Goal: Transaction & Acquisition: Purchase product/service

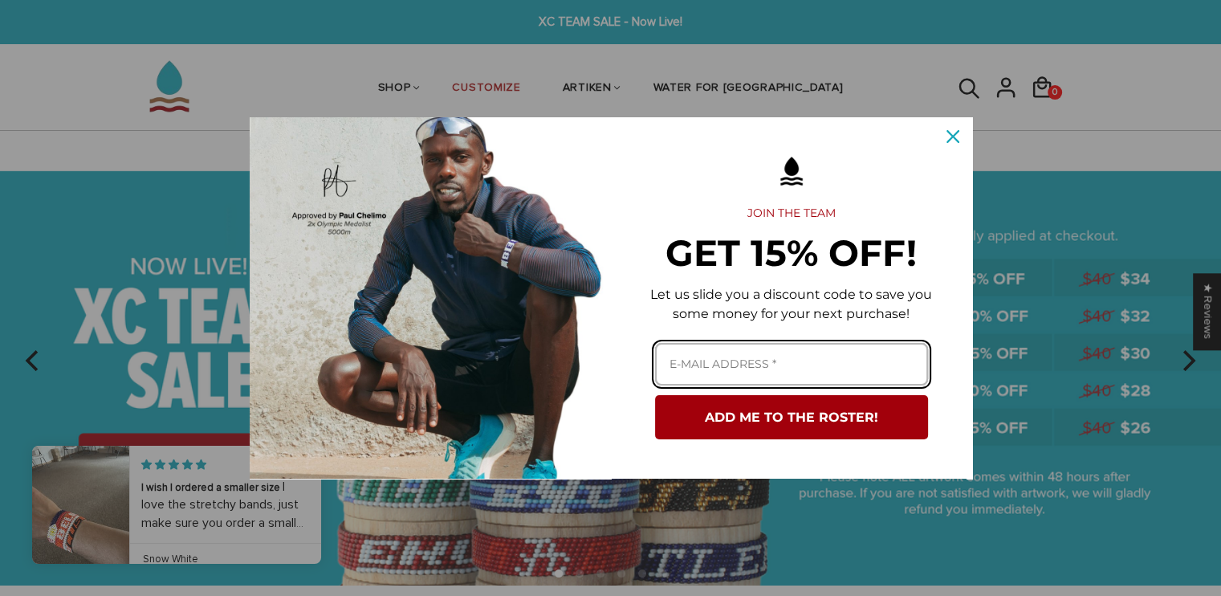
click at [777, 369] on input "Email field" at bounding box center [791, 364] width 273 height 43
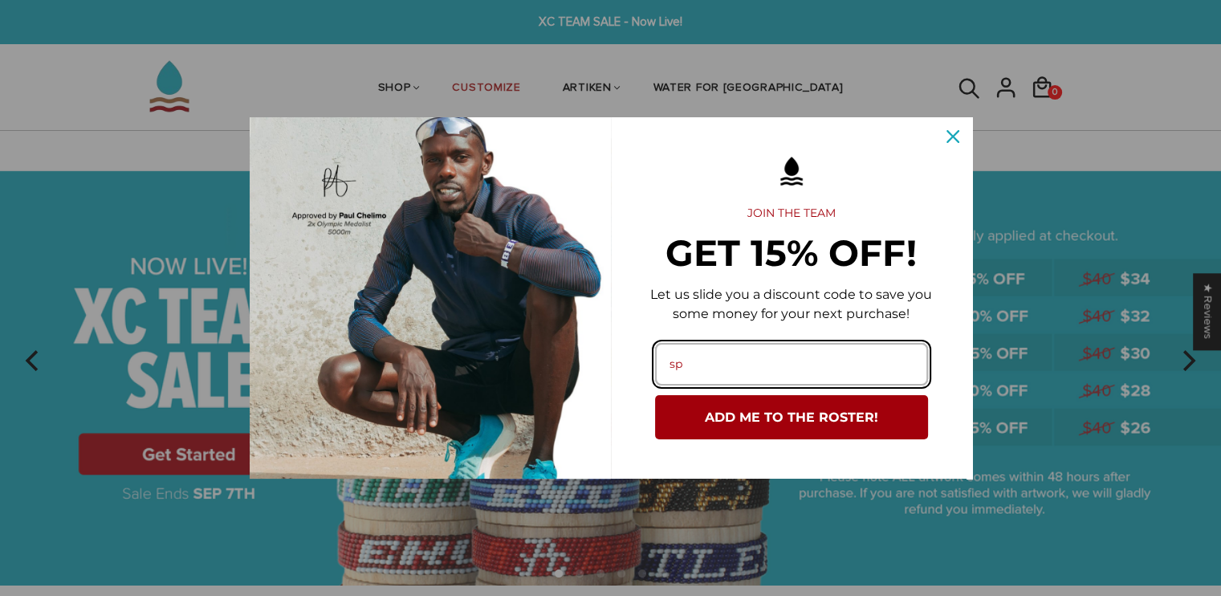
type input "spdevoss11@gmail.com"
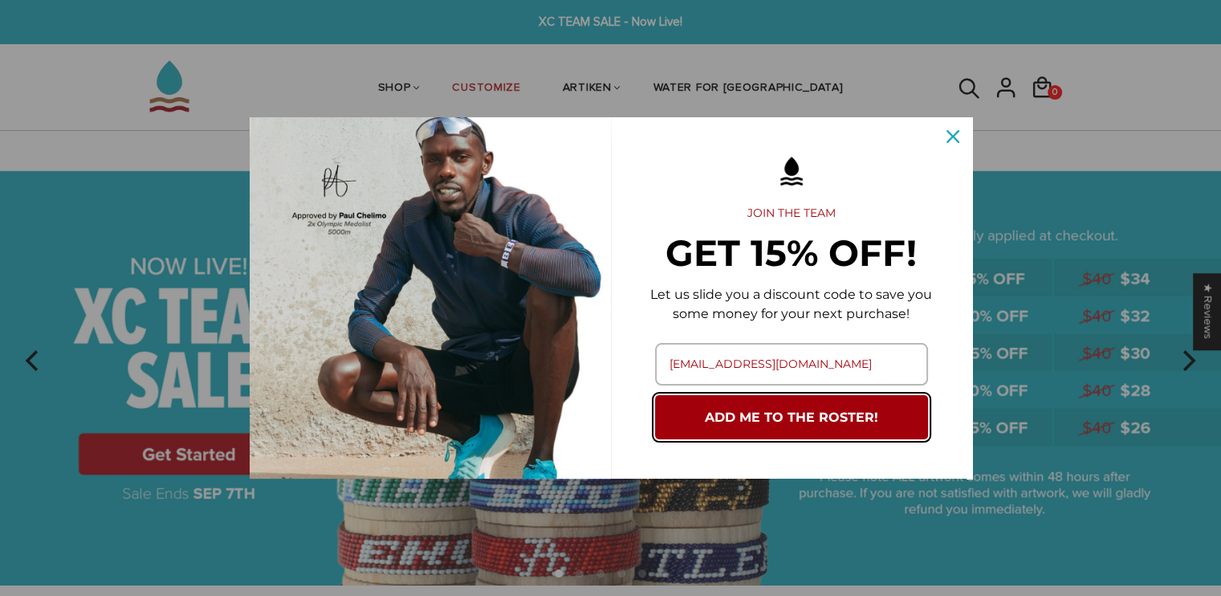
click at [791, 418] on button "ADD ME TO THE ROSTER!" at bounding box center [791, 417] width 273 height 44
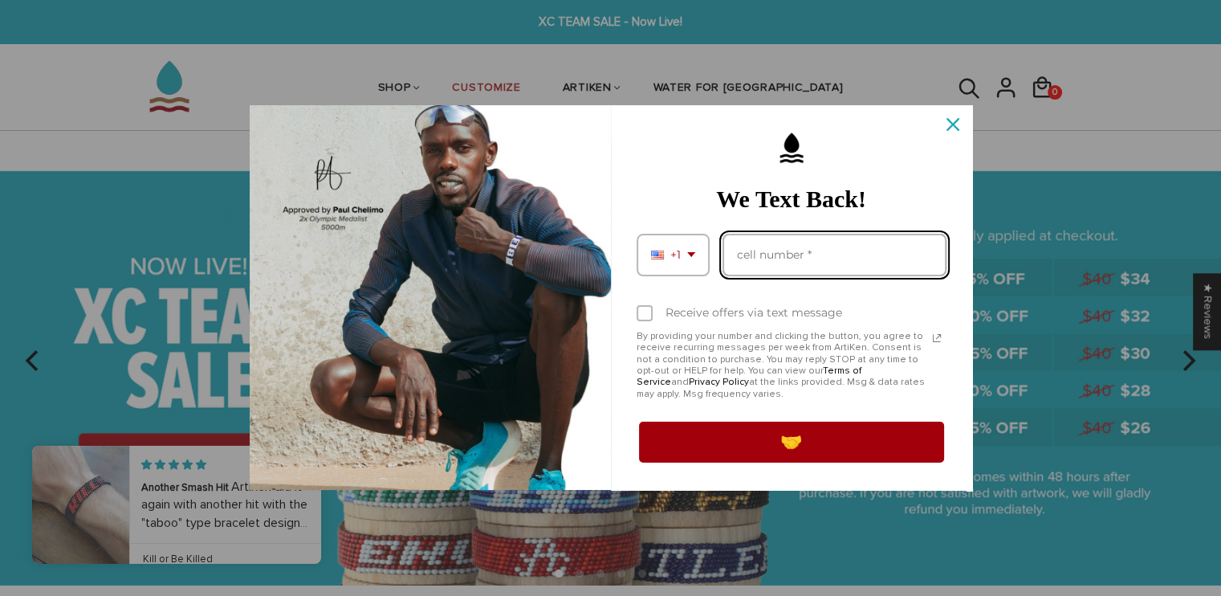
click at [793, 267] on input "Phone number field" at bounding box center [835, 255] width 224 height 43
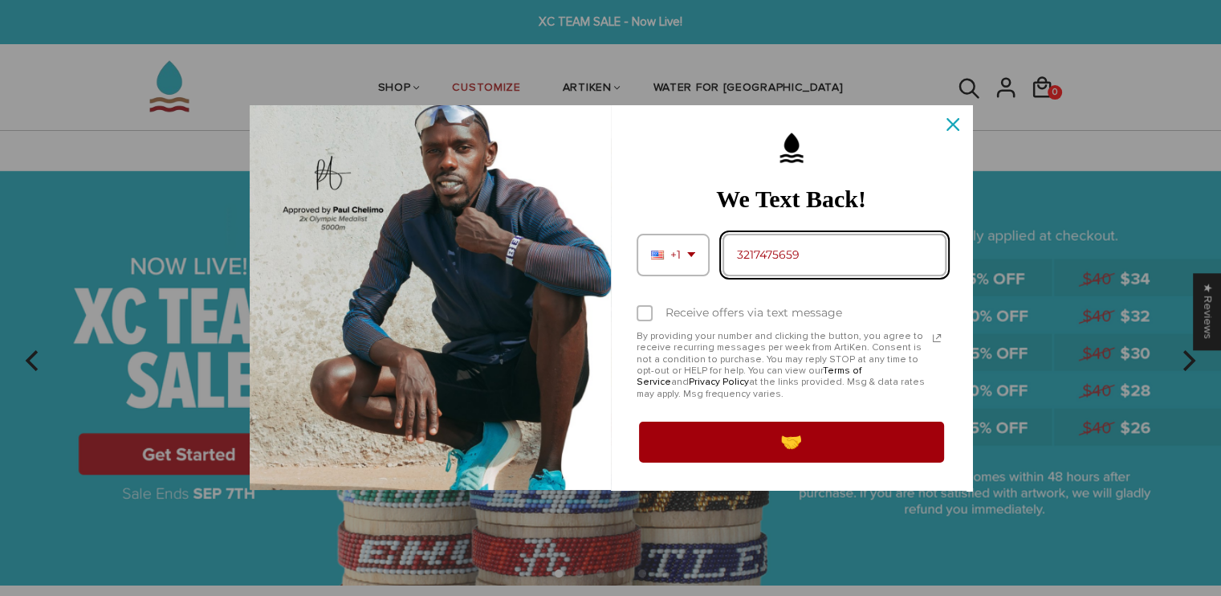
type input "3217475659"
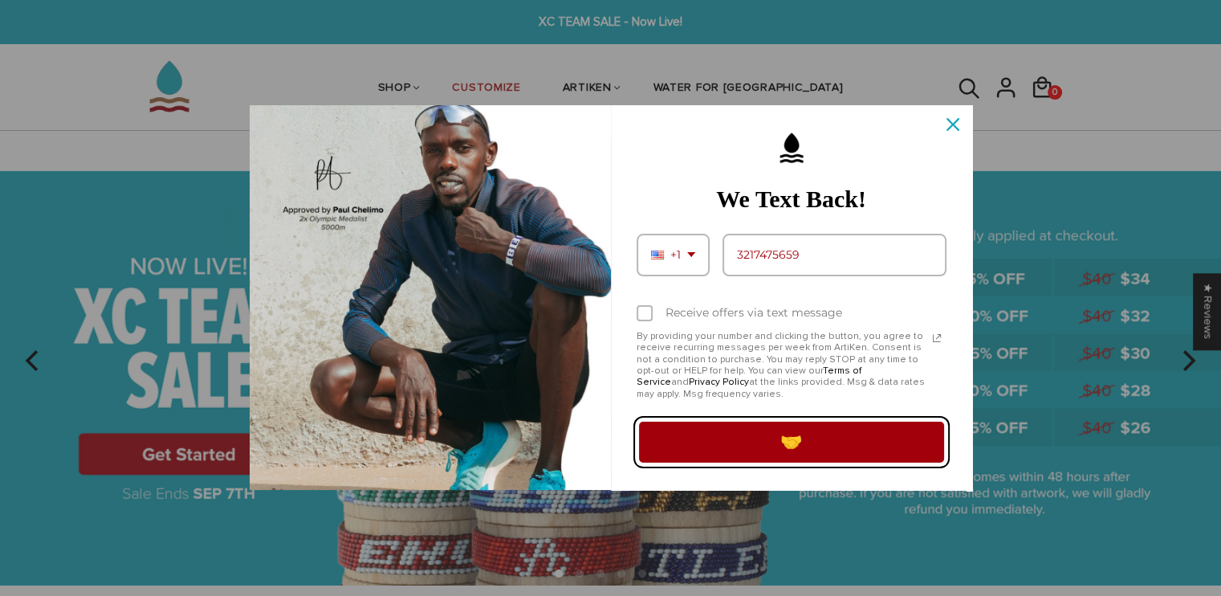
click at [772, 441] on button "🤝" at bounding box center [792, 441] width 310 height 45
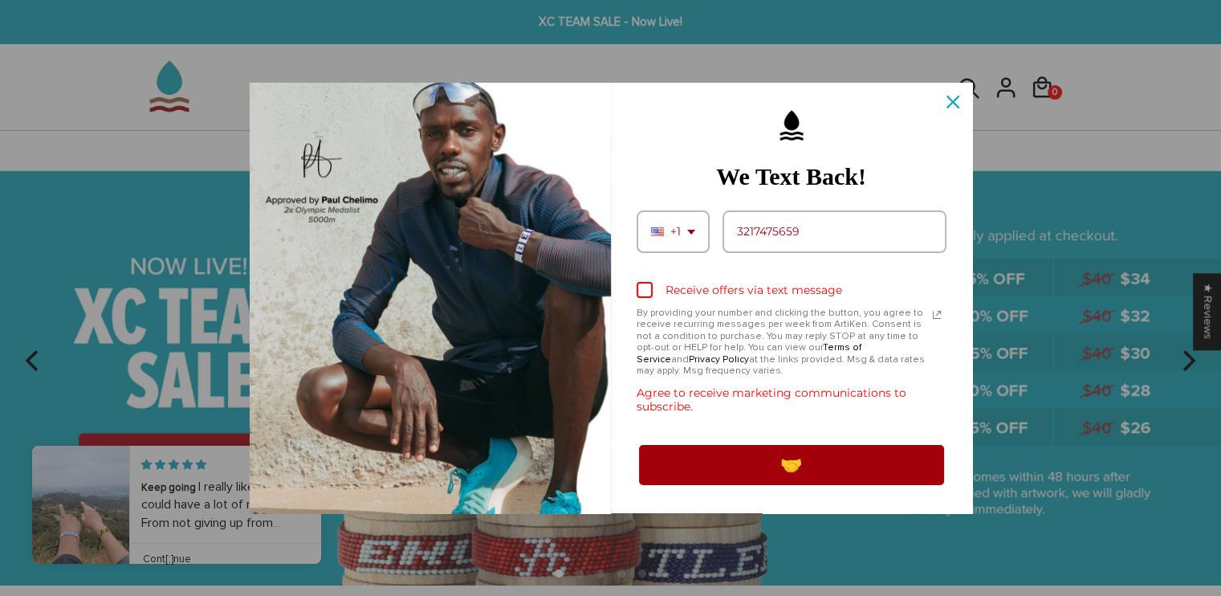
click at [649, 283] on div "Marketing offer form" at bounding box center [645, 290] width 16 height 16
click at [647, 286] on input "Receive offers via text message" at bounding box center [642, 291] width 10 height 10
checkbox input "true"
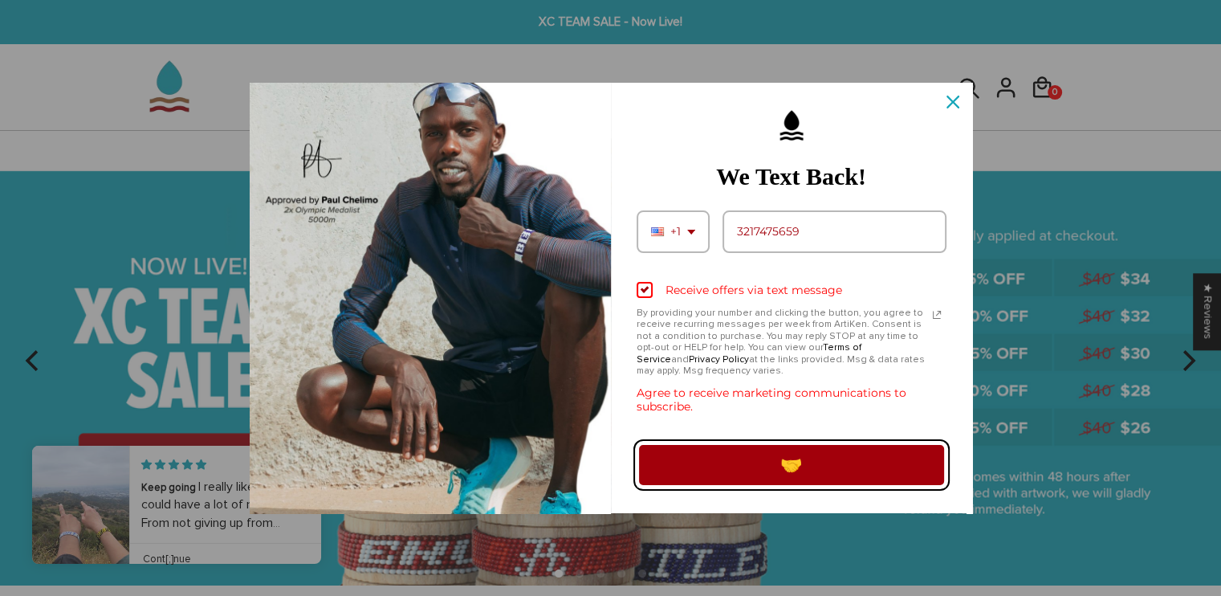
click at [819, 463] on button "🤝" at bounding box center [792, 465] width 310 height 45
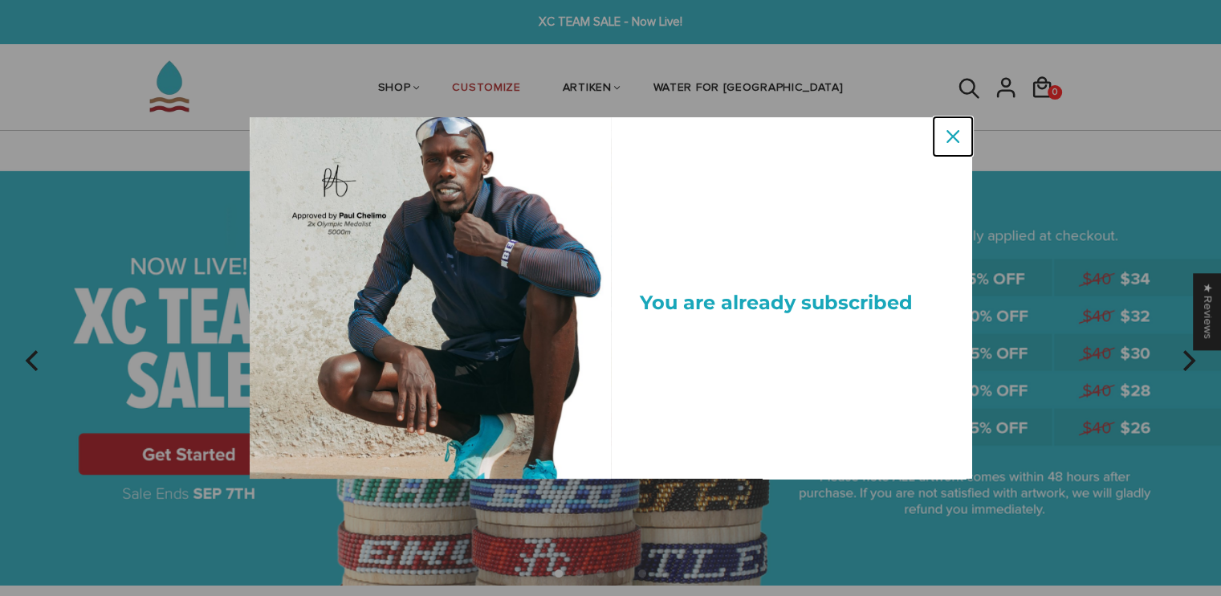
click at [959, 134] on div "Close" at bounding box center [953, 137] width 26 height 26
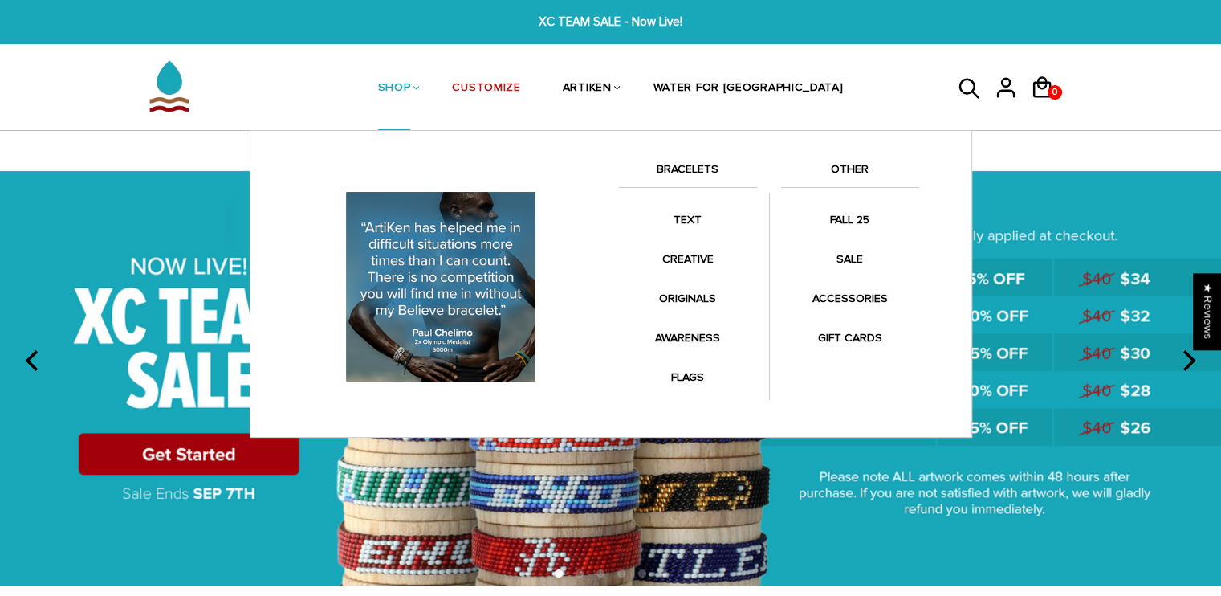
click at [688, 174] on link "BRACELETS" at bounding box center [688, 173] width 138 height 27
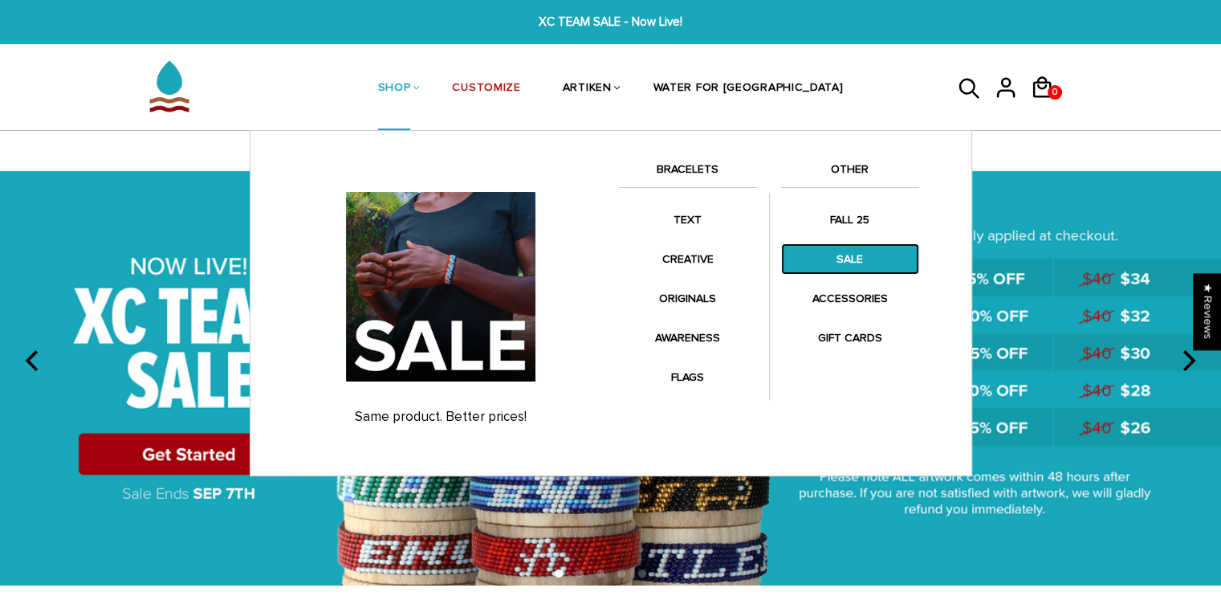
click at [838, 259] on link "SALE" at bounding box center [850, 258] width 138 height 31
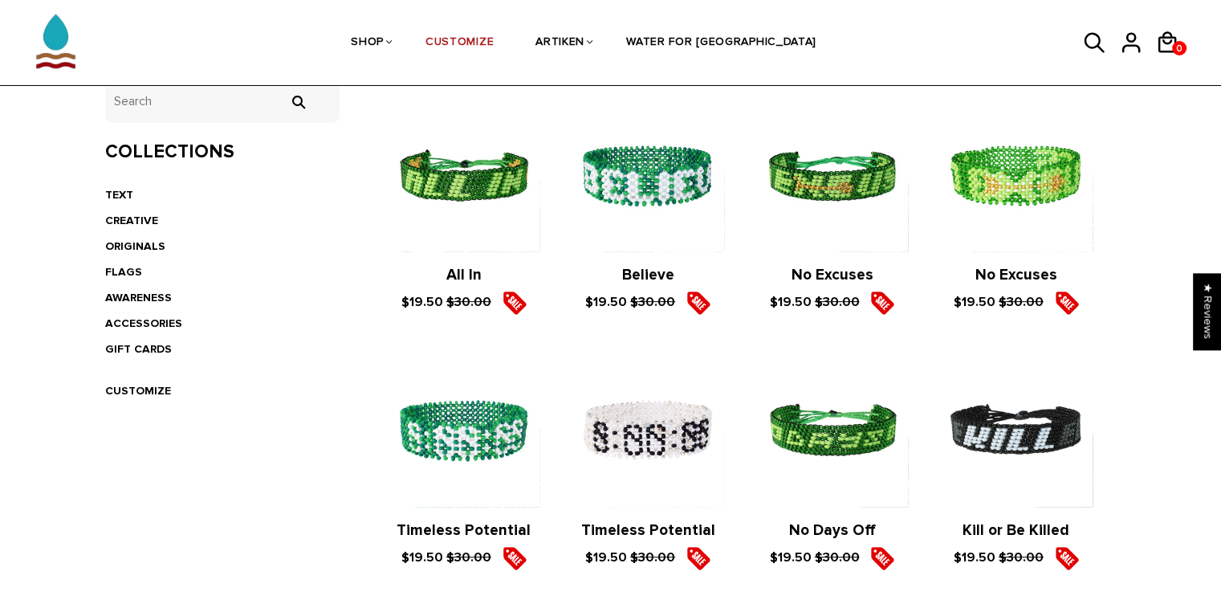
scroll to position [350, 0]
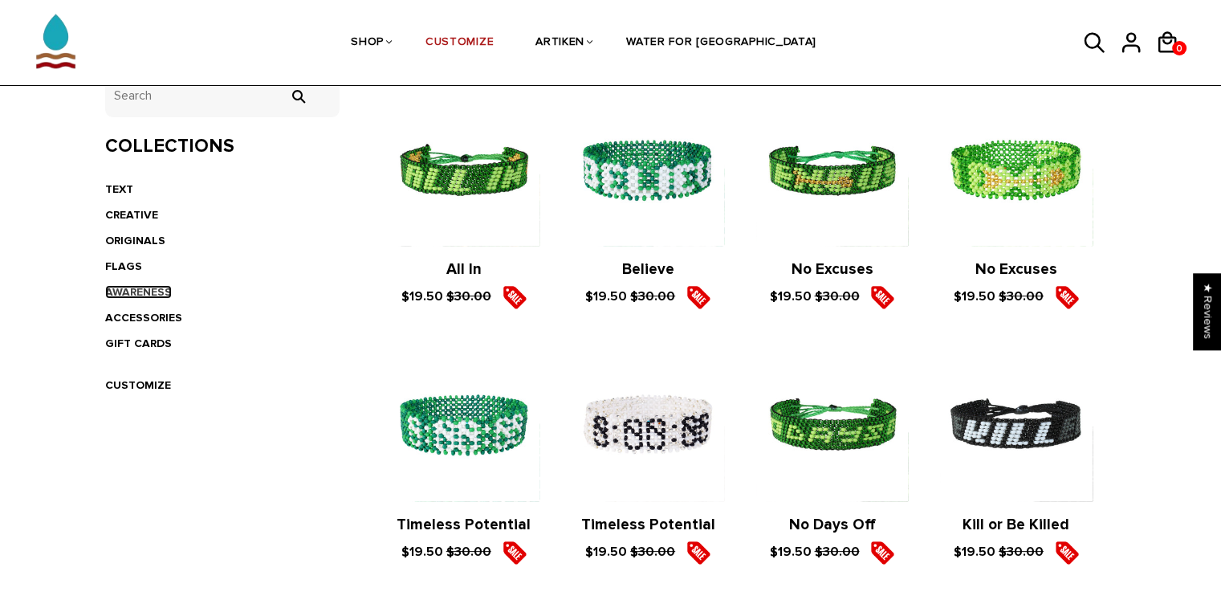
click at [148, 287] on link "AWARENESS" at bounding box center [138, 292] width 67 height 14
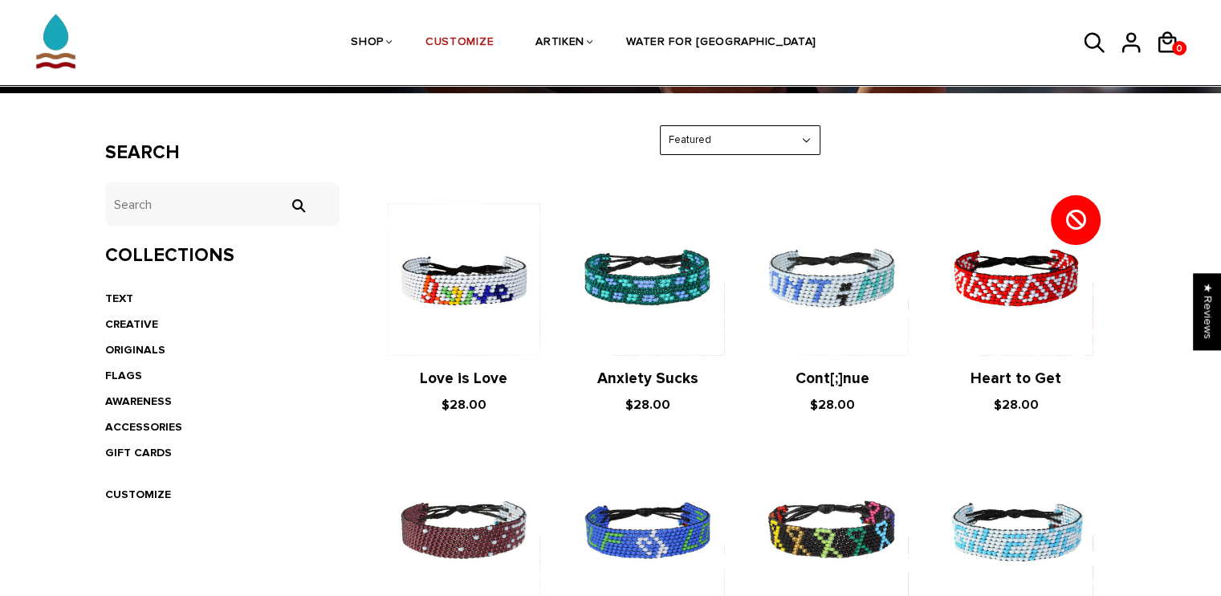
scroll to position [244, 0]
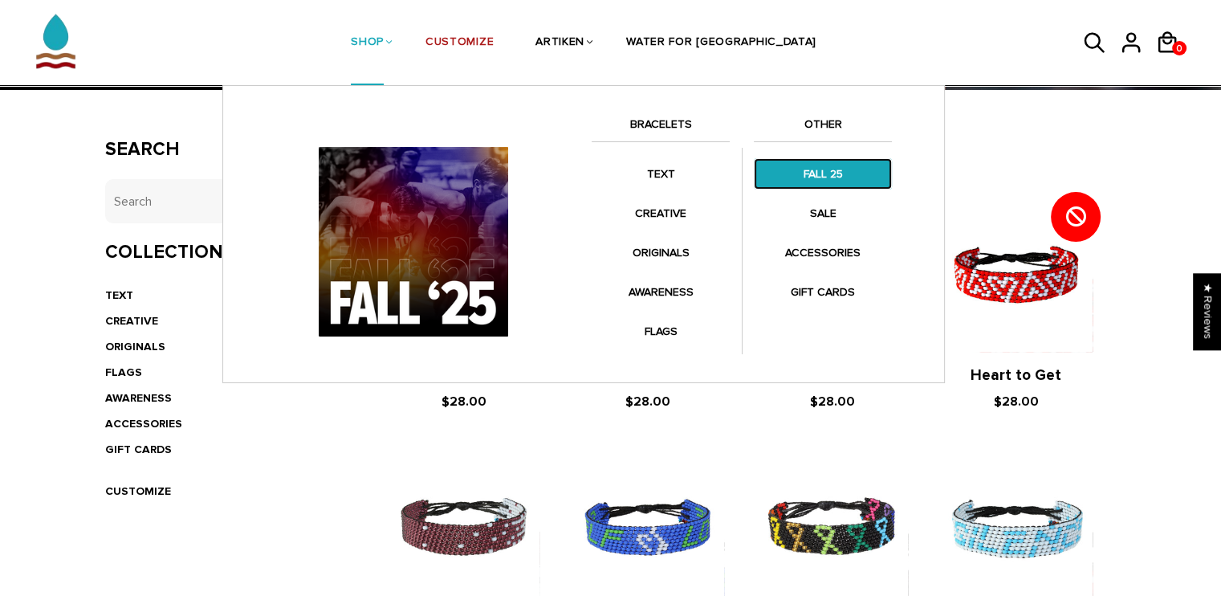
click at [826, 176] on link "FALL 25" at bounding box center [823, 173] width 138 height 31
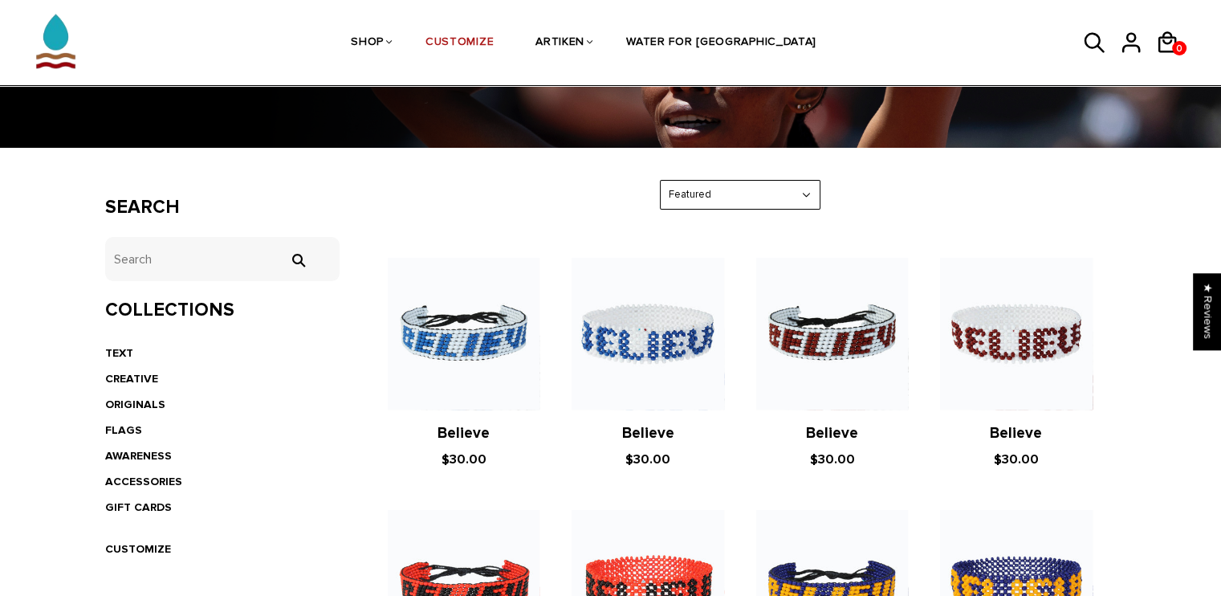
scroll to position [165, 0]
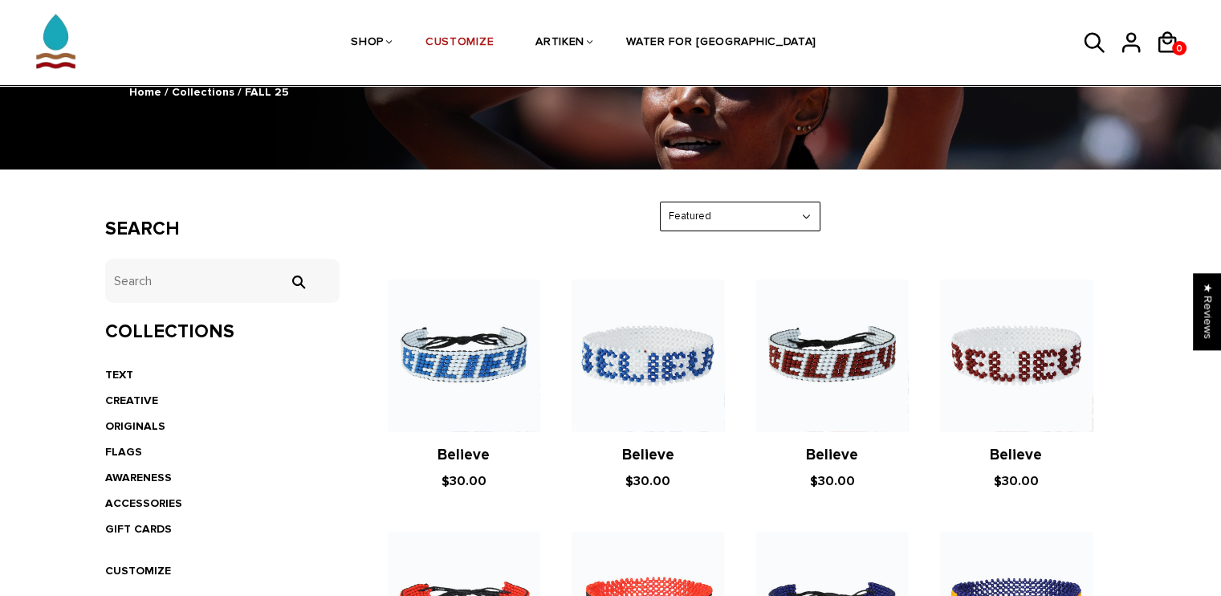
click at [1177, 93] on div "FALL 25 Home / Collections / FALL 25" at bounding box center [610, 67] width 1221 height 203
click at [157, 566] on link "CUSTOMIZE" at bounding box center [138, 571] width 66 height 14
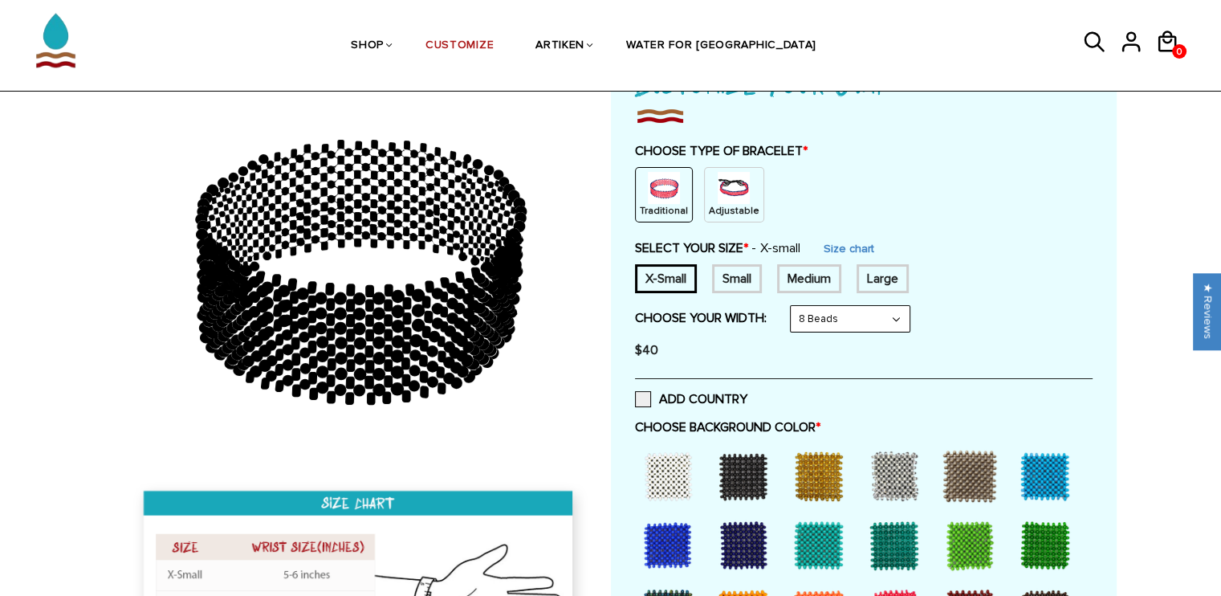
scroll to position [155, 0]
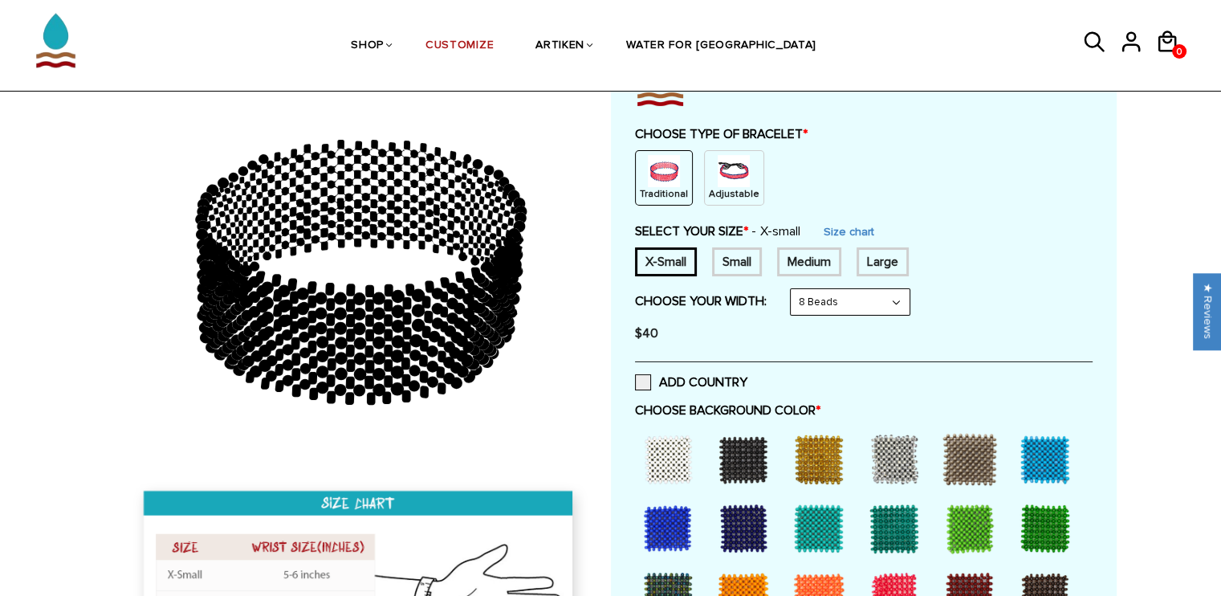
click at [866, 298] on select "8 Beads 6 Beads 10 Beads" at bounding box center [850, 302] width 119 height 26
select select "6-beads"
click at [793, 289] on select "8 Beads 6 Beads 10 Beads" at bounding box center [850, 302] width 119 height 26
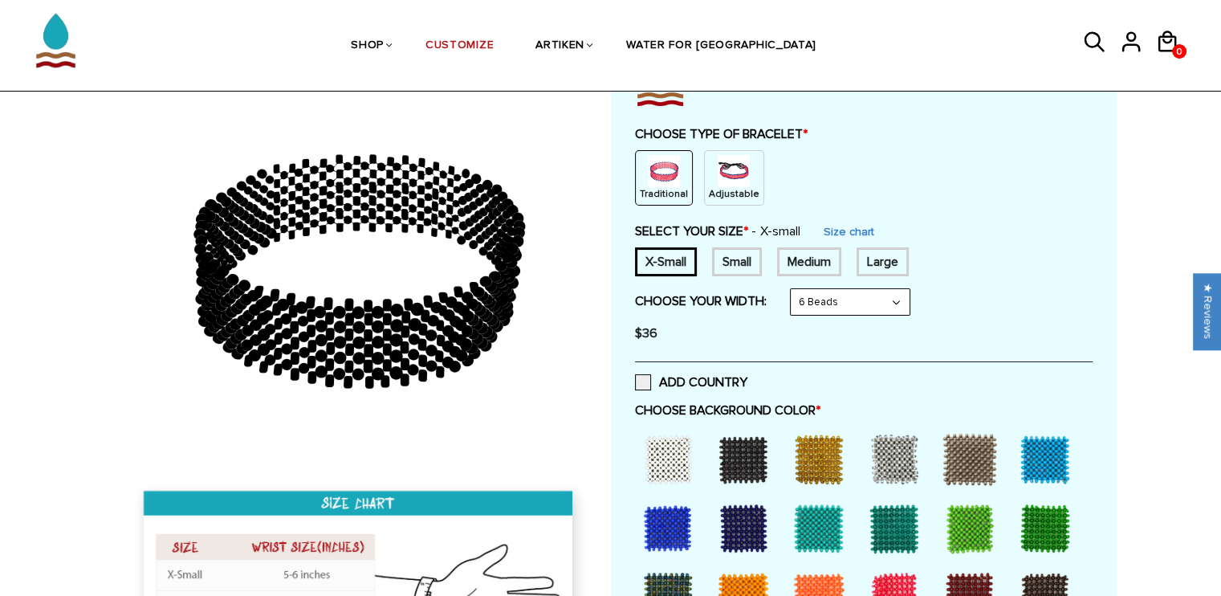
click at [723, 198] on p "Adjustable" at bounding box center [734, 194] width 51 height 14
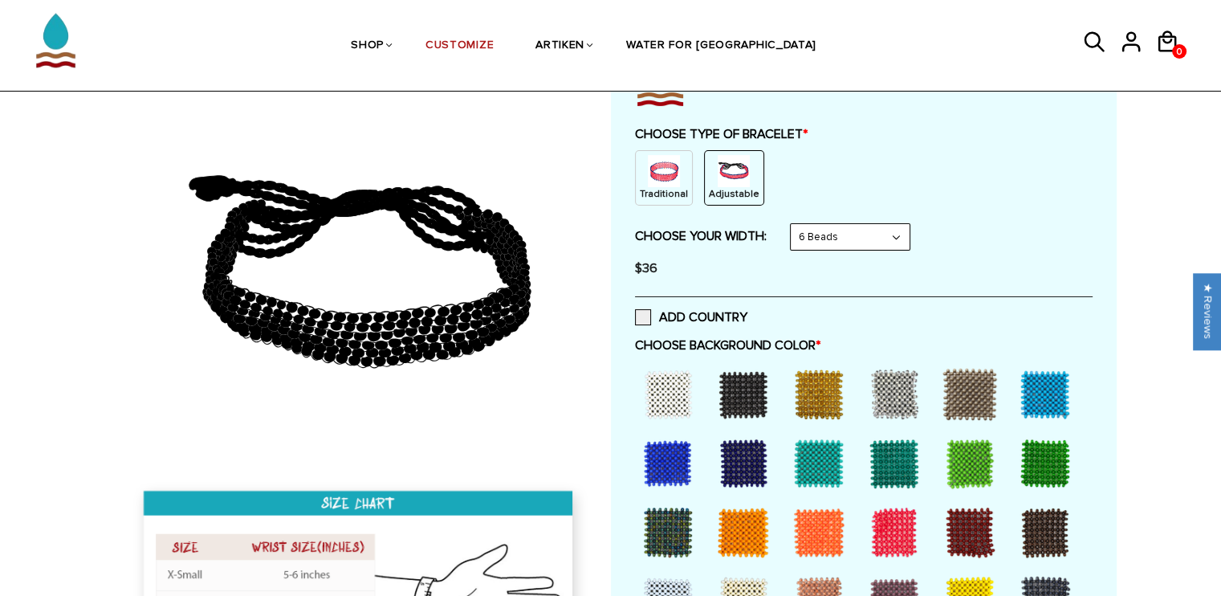
click at [665, 175] on img at bounding box center [664, 171] width 32 height 32
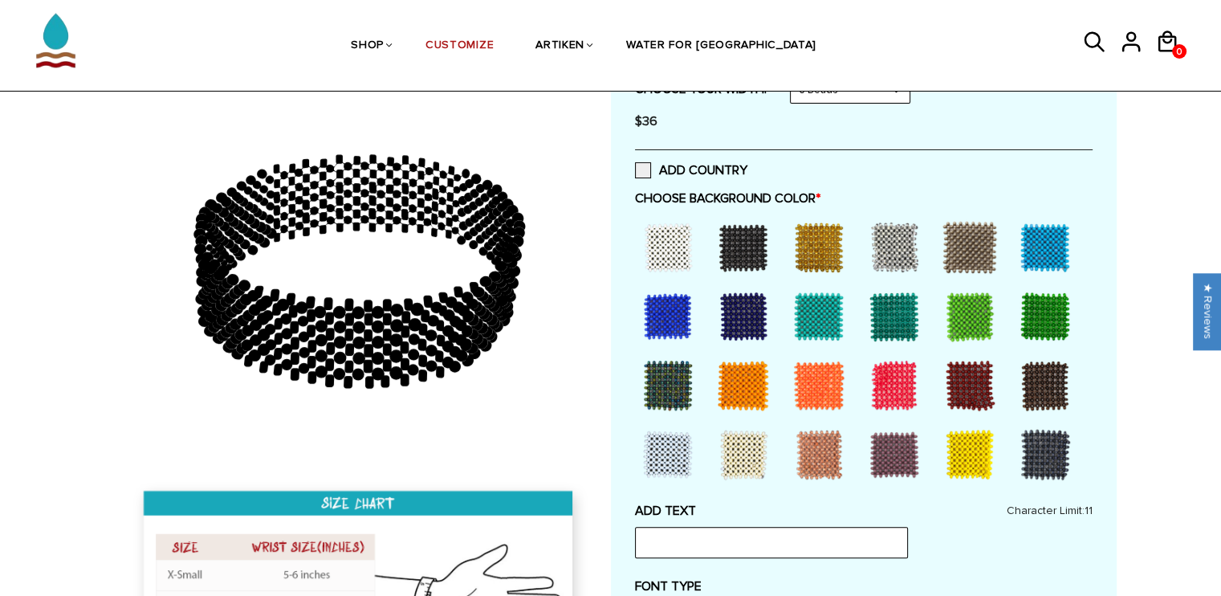
scroll to position [384, 0]
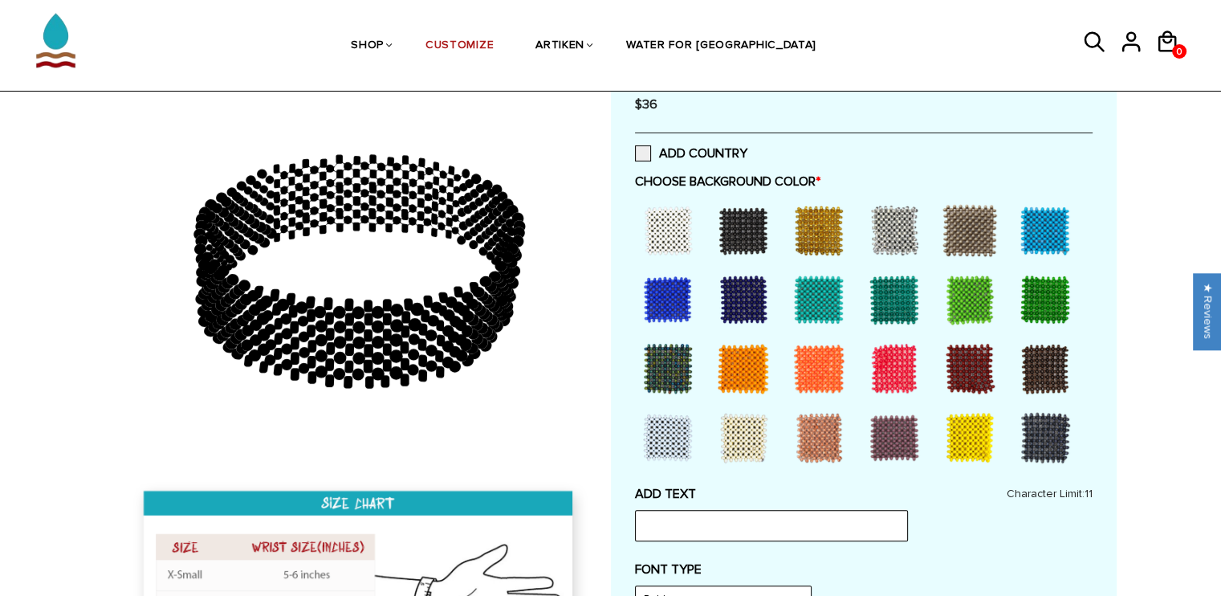
click at [1056, 219] on div at bounding box center [1045, 230] width 64 height 64
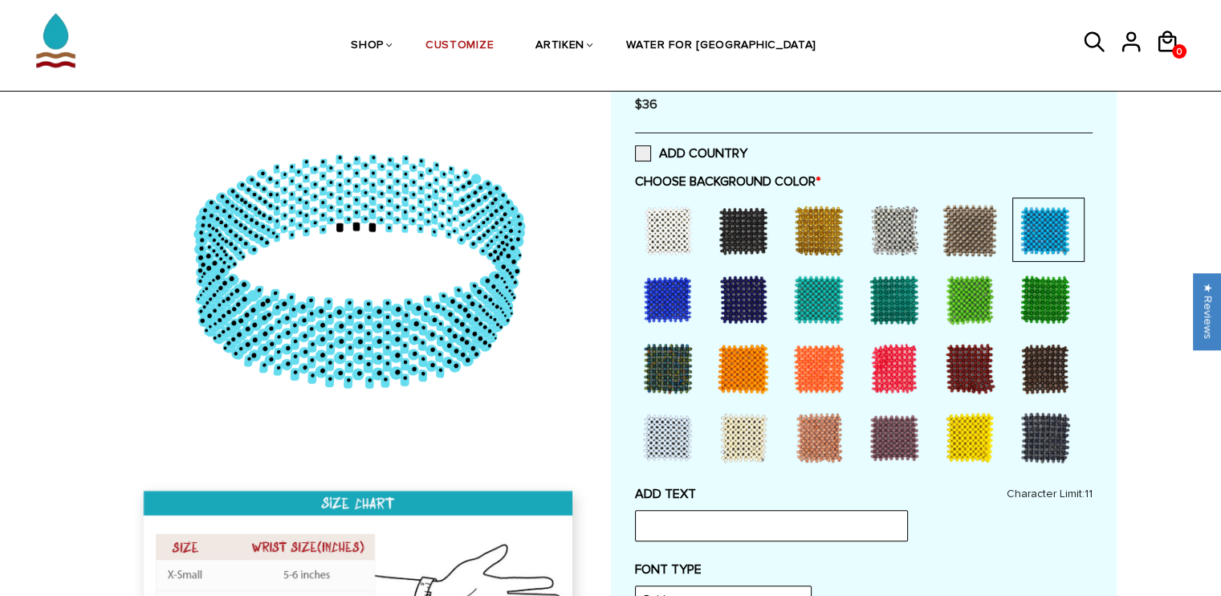
click at [666, 286] on div at bounding box center [668, 299] width 64 height 64
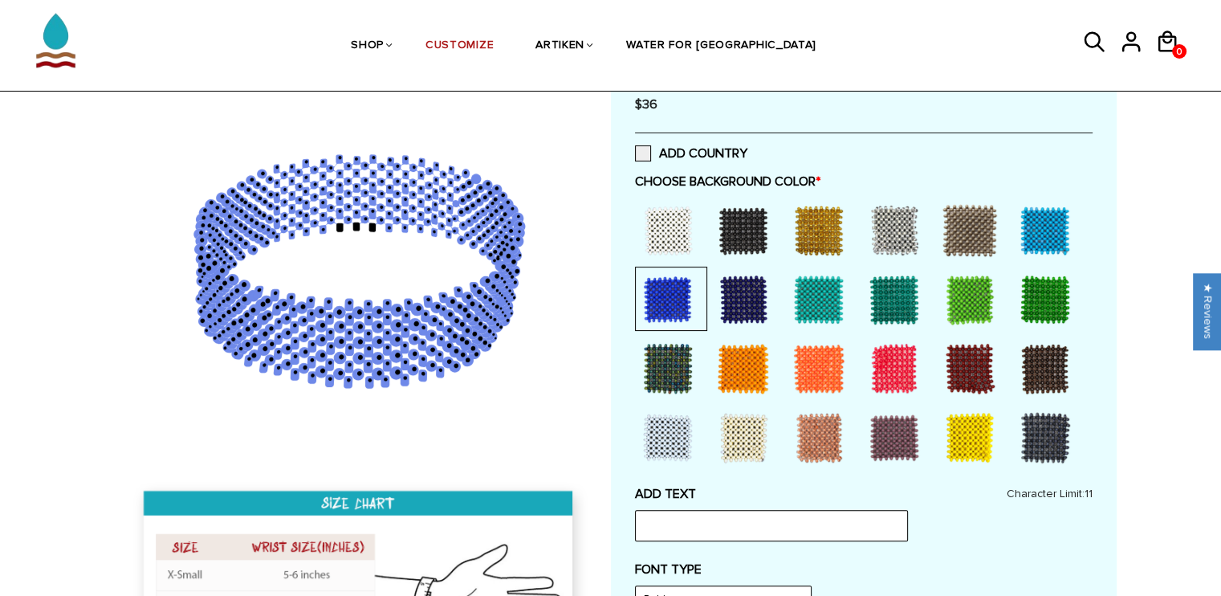
click at [838, 291] on div at bounding box center [819, 299] width 64 height 64
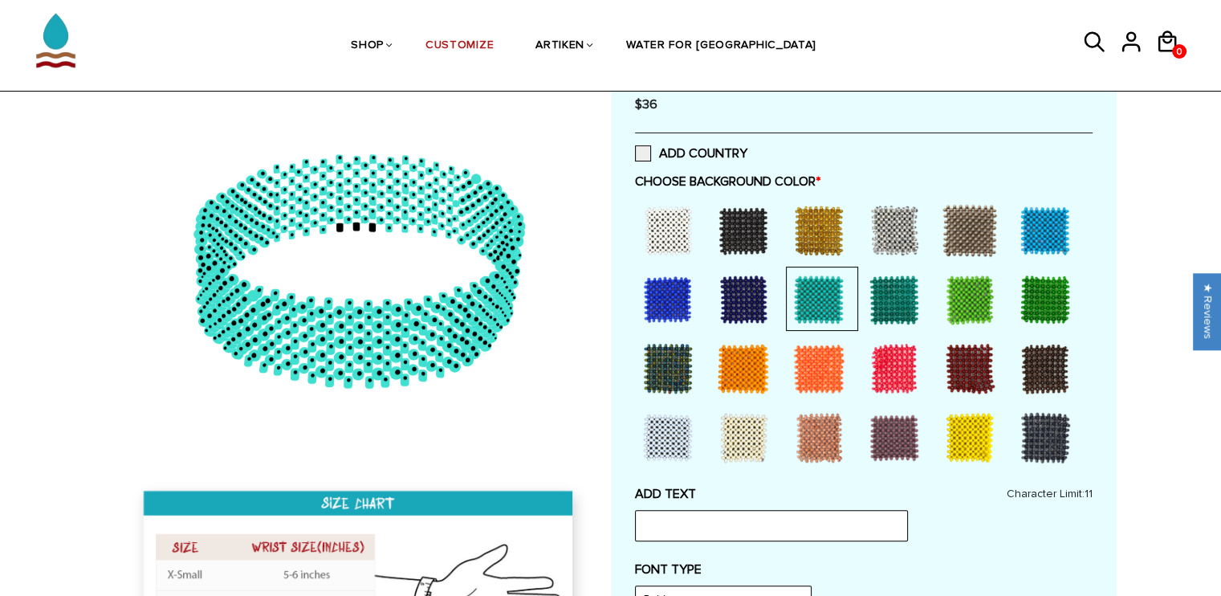
click at [1038, 447] on div at bounding box center [1045, 438] width 64 height 64
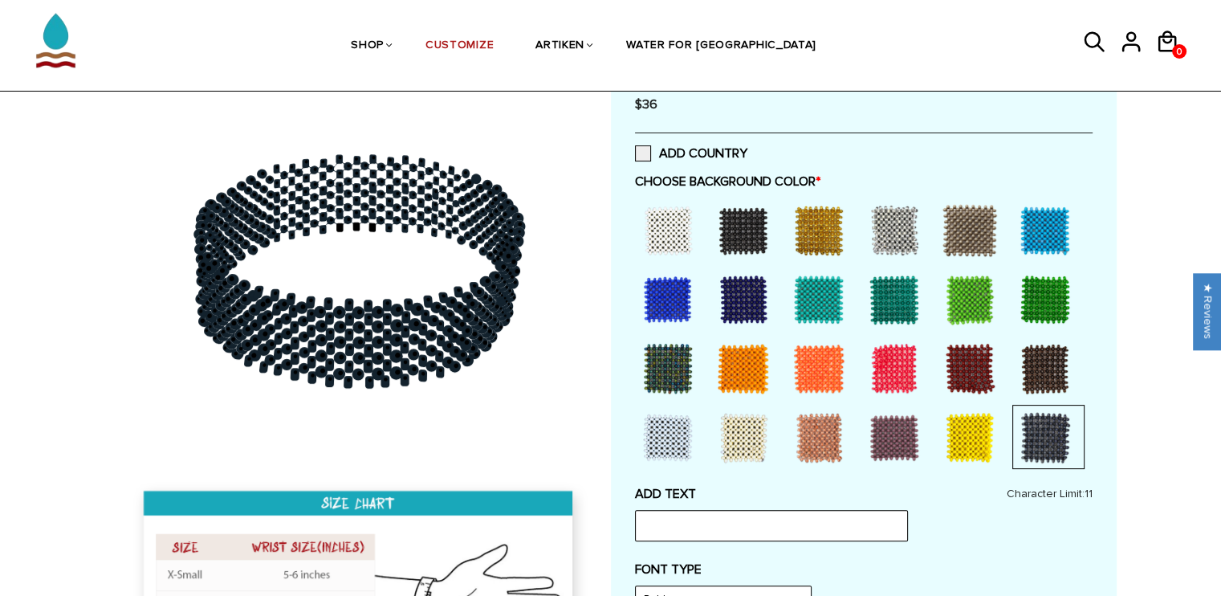
click at [885, 234] on div at bounding box center [895, 230] width 64 height 64
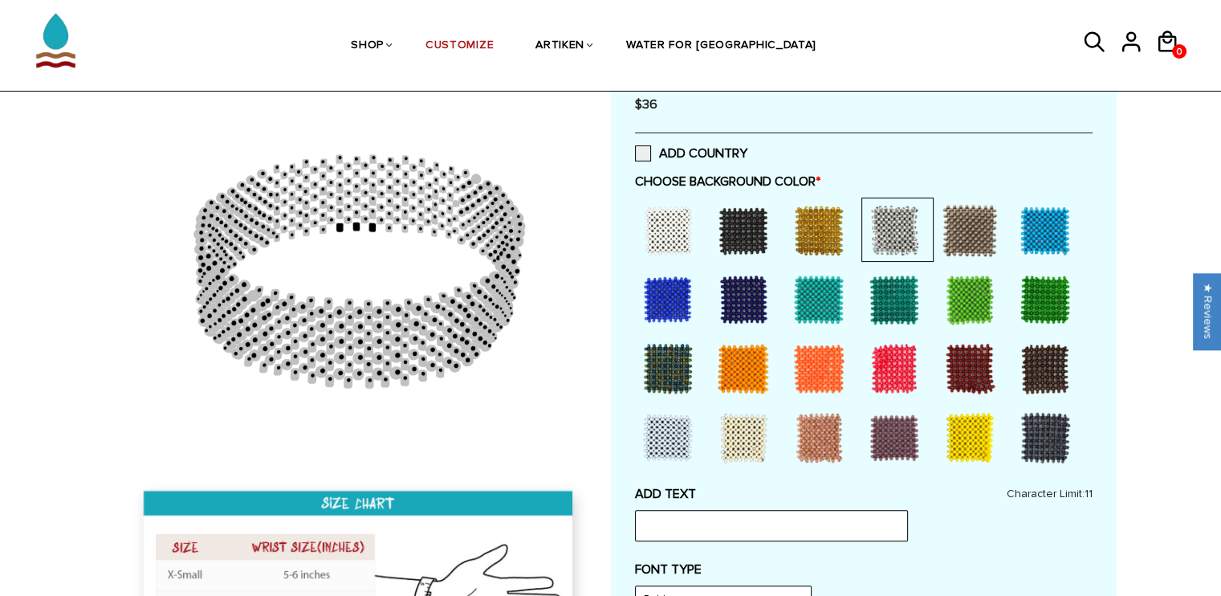
click at [682, 216] on div at bounding box center [668, 230] width 64 height 64
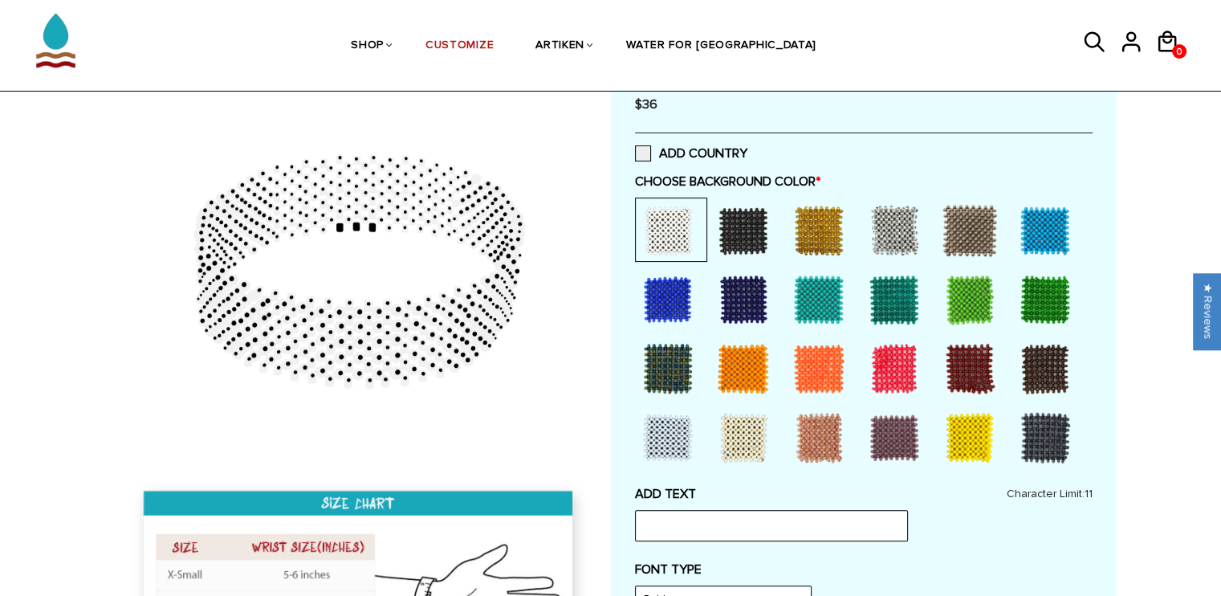
click at [903, 232] on div at bounding box center [895, 230] width 64 height 64
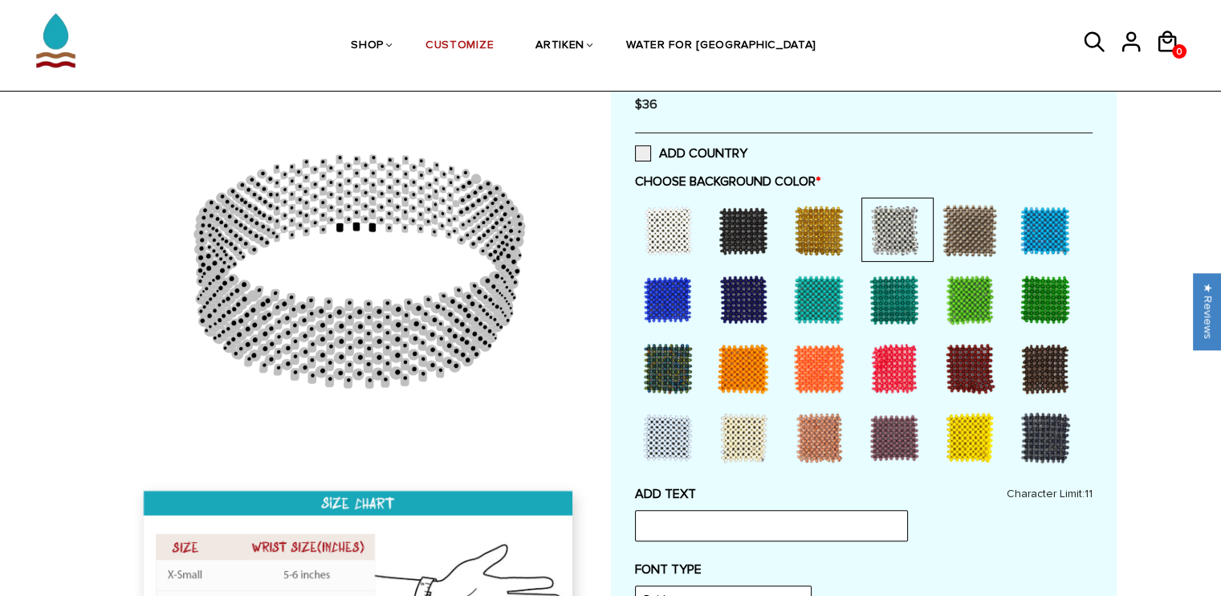
click at [668, 218] on div at bounding box center [668, 230] width 64 height 64
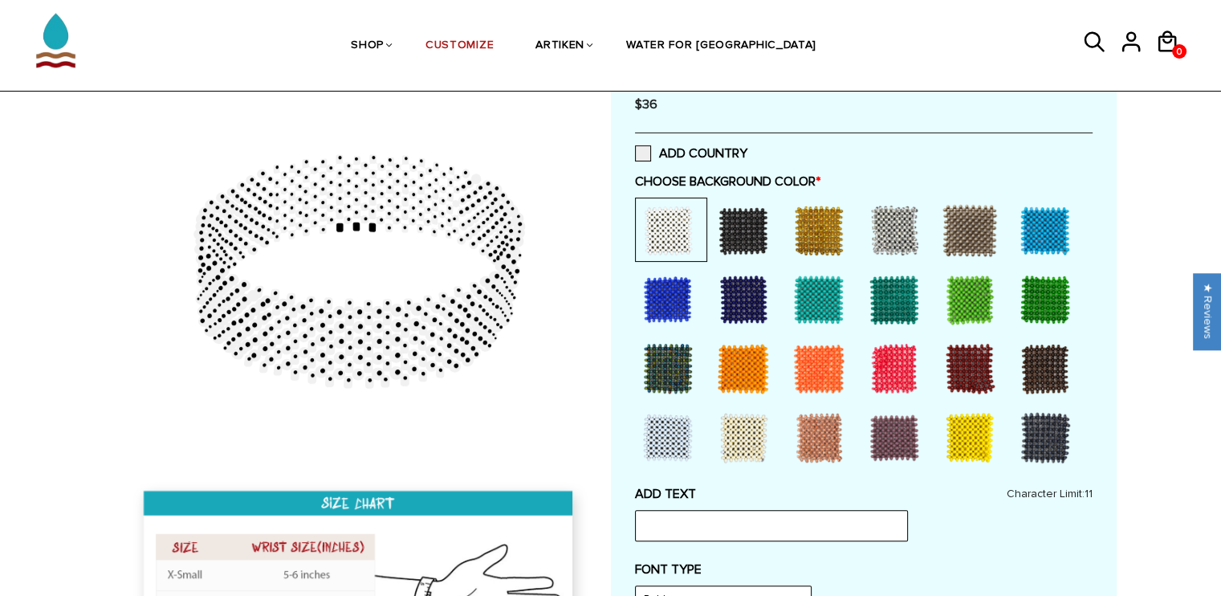
click at [757, 430] on div at bounding box center [744, 438] width 64 height 64
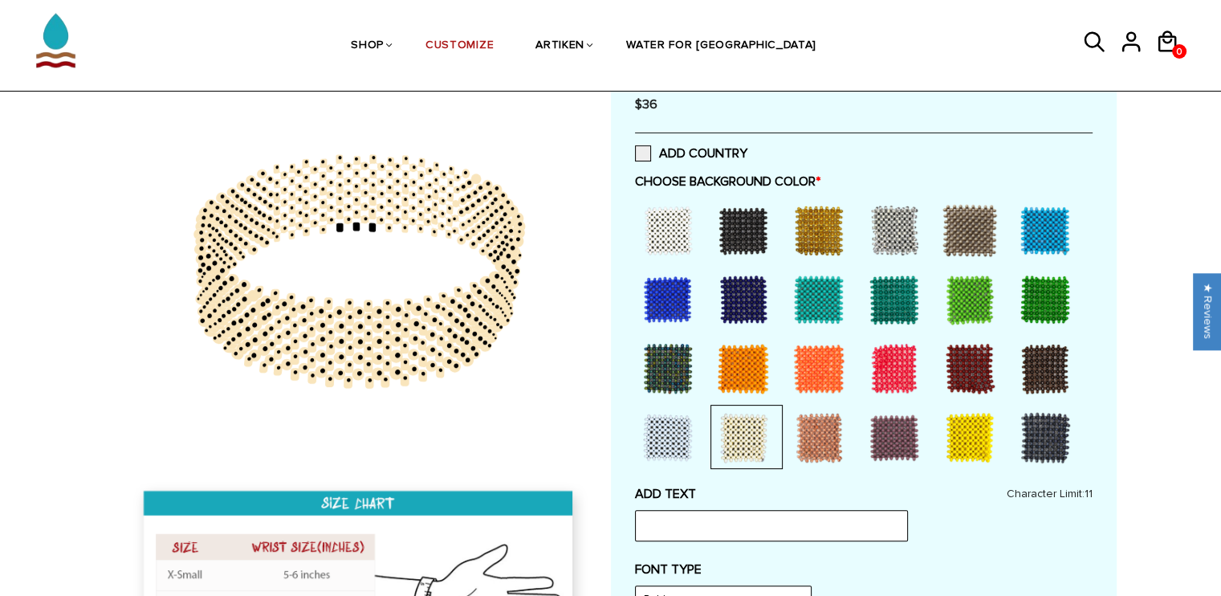
click at [663, 294] on div at bounding box center [668, 299] width 64 height 64
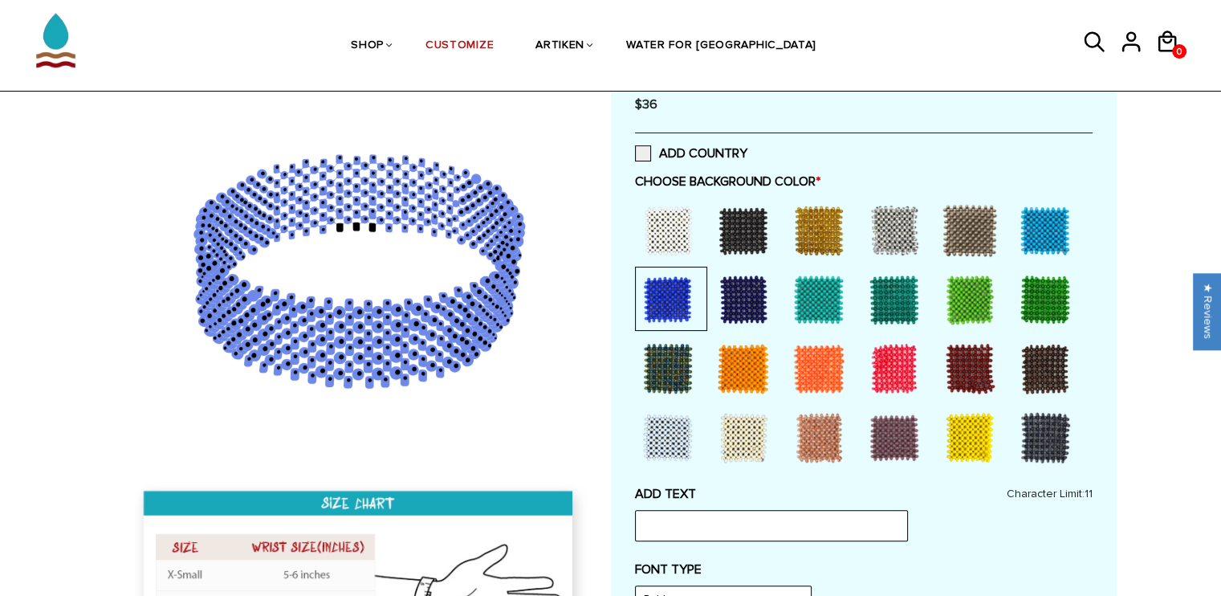
click at [1044, 235] on div at bounding box center [1045, 230] width 64 height 64
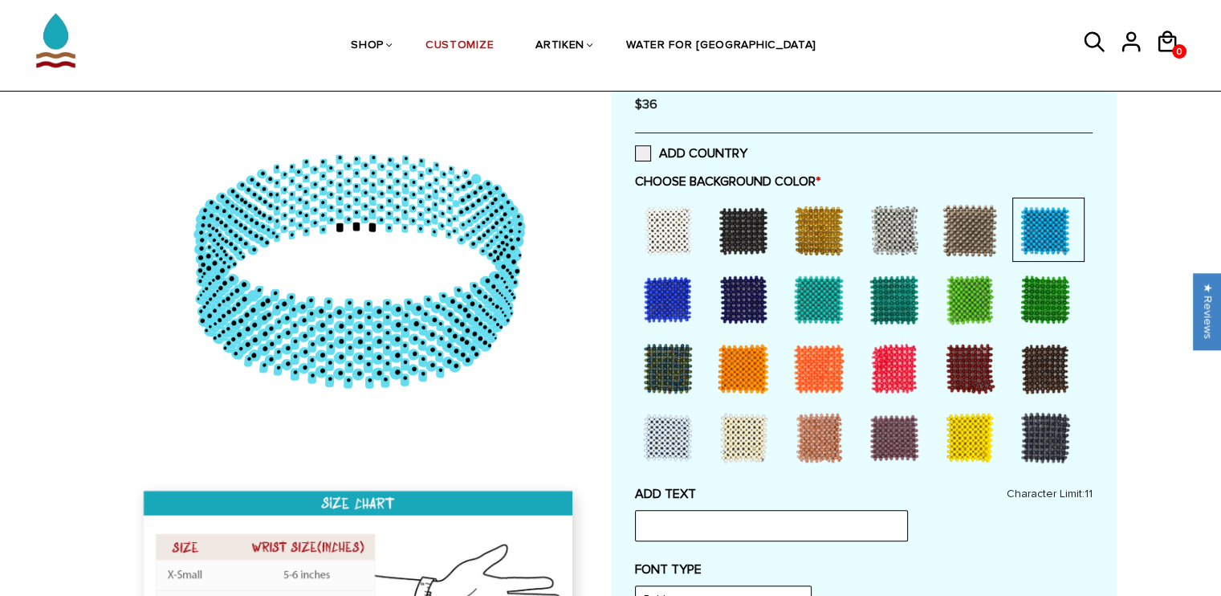
click at [1053, 443] on div at bounding box center [1045, 438] width 64 height 64
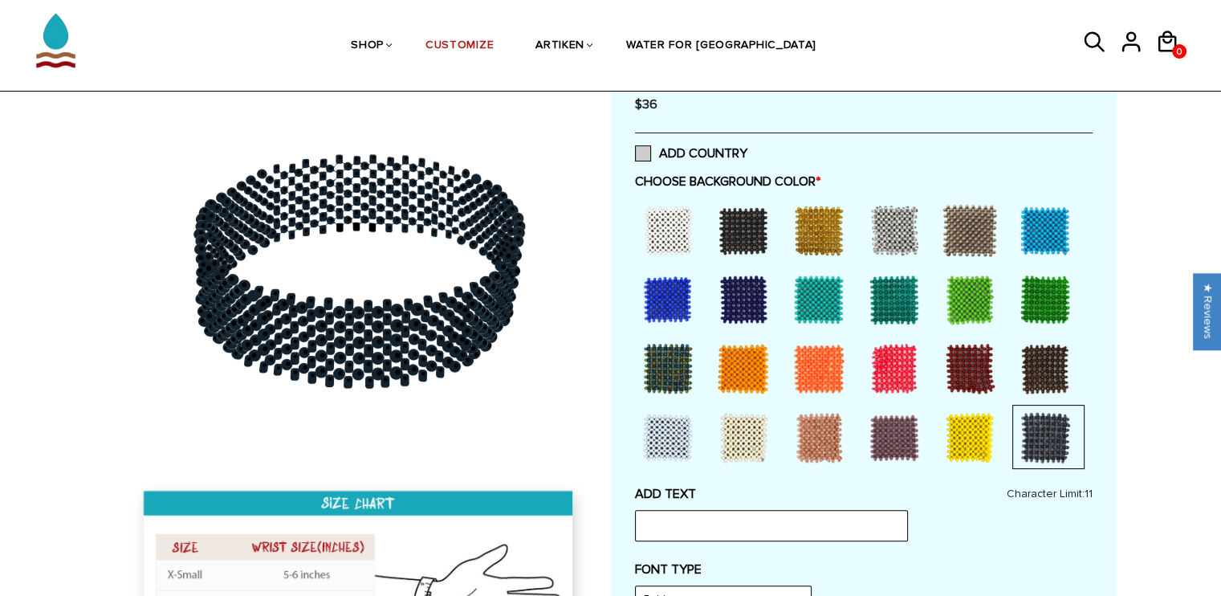
click at [642, 154] on span at bounding box center [643, 153] width 16 height 16
click at [748, 149] on input "ADD COUNTRY" at bounding box center [748, 149] width 0 height 0
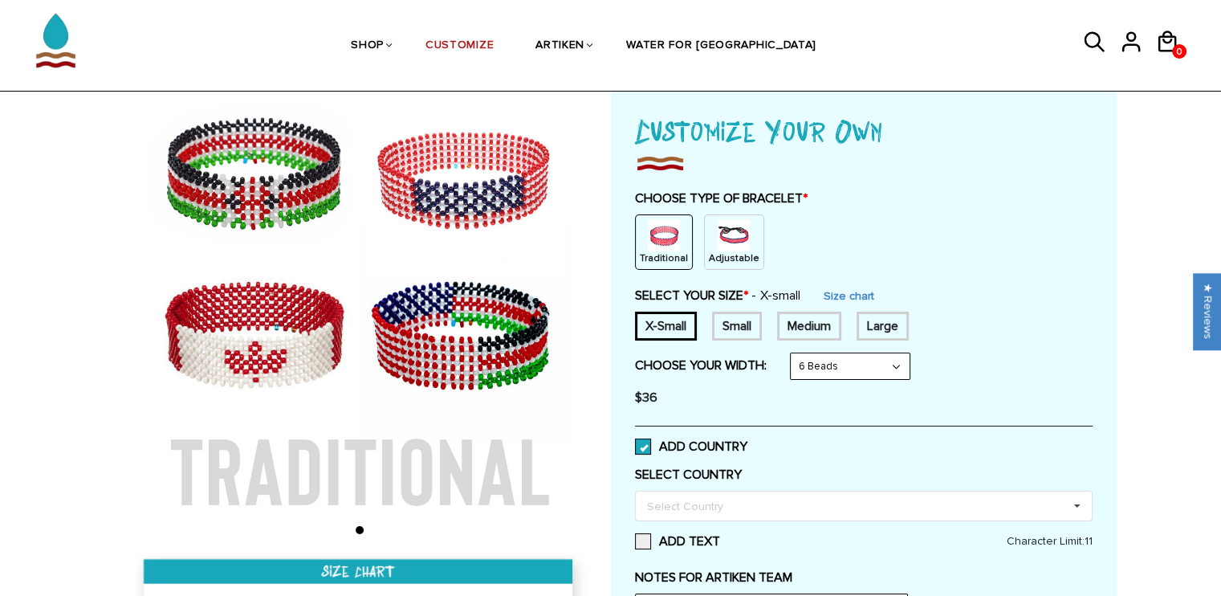
scroll to position [69, 0]
